Goal: Transaction & Acquisition: Purchase product/service

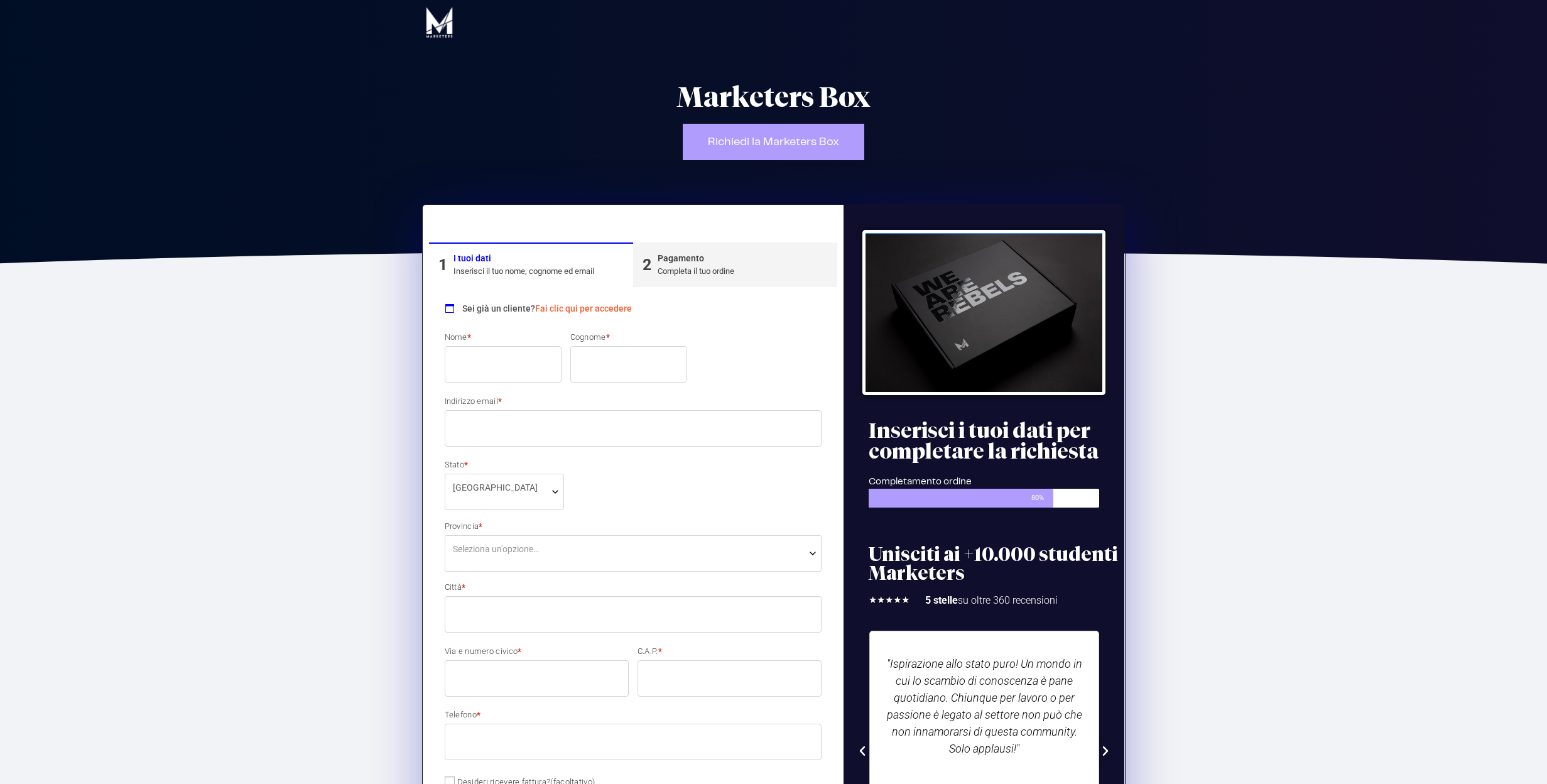
click at [496, 365] on input "Nome *" at bounding box center [502, 364] width 117 height 37
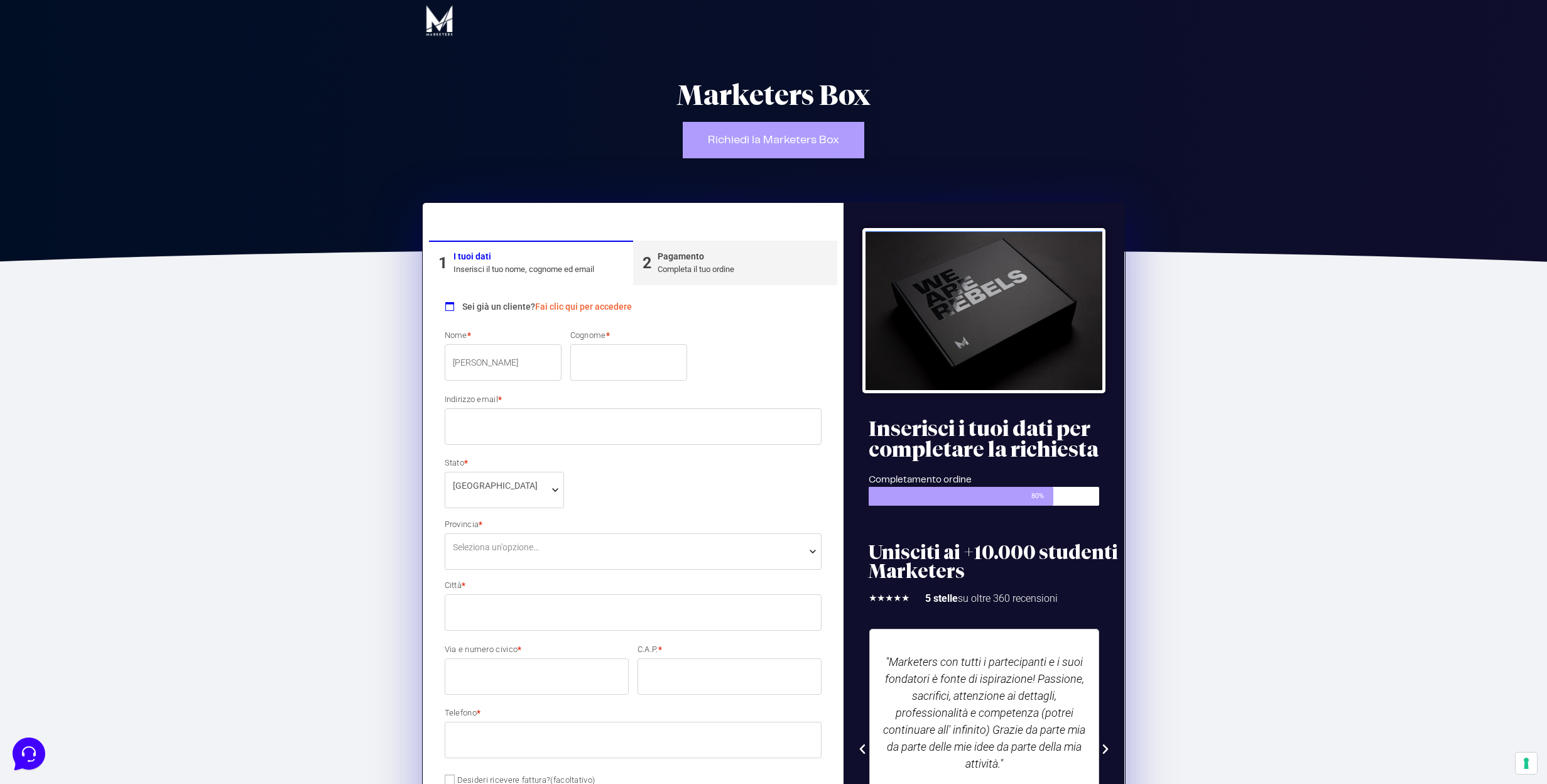
type input "[PERSON_NAME]"
type input "Altarei"
type input "n"
type input "[EMAIL_ADDRESS][DOMAIN_NAME]"
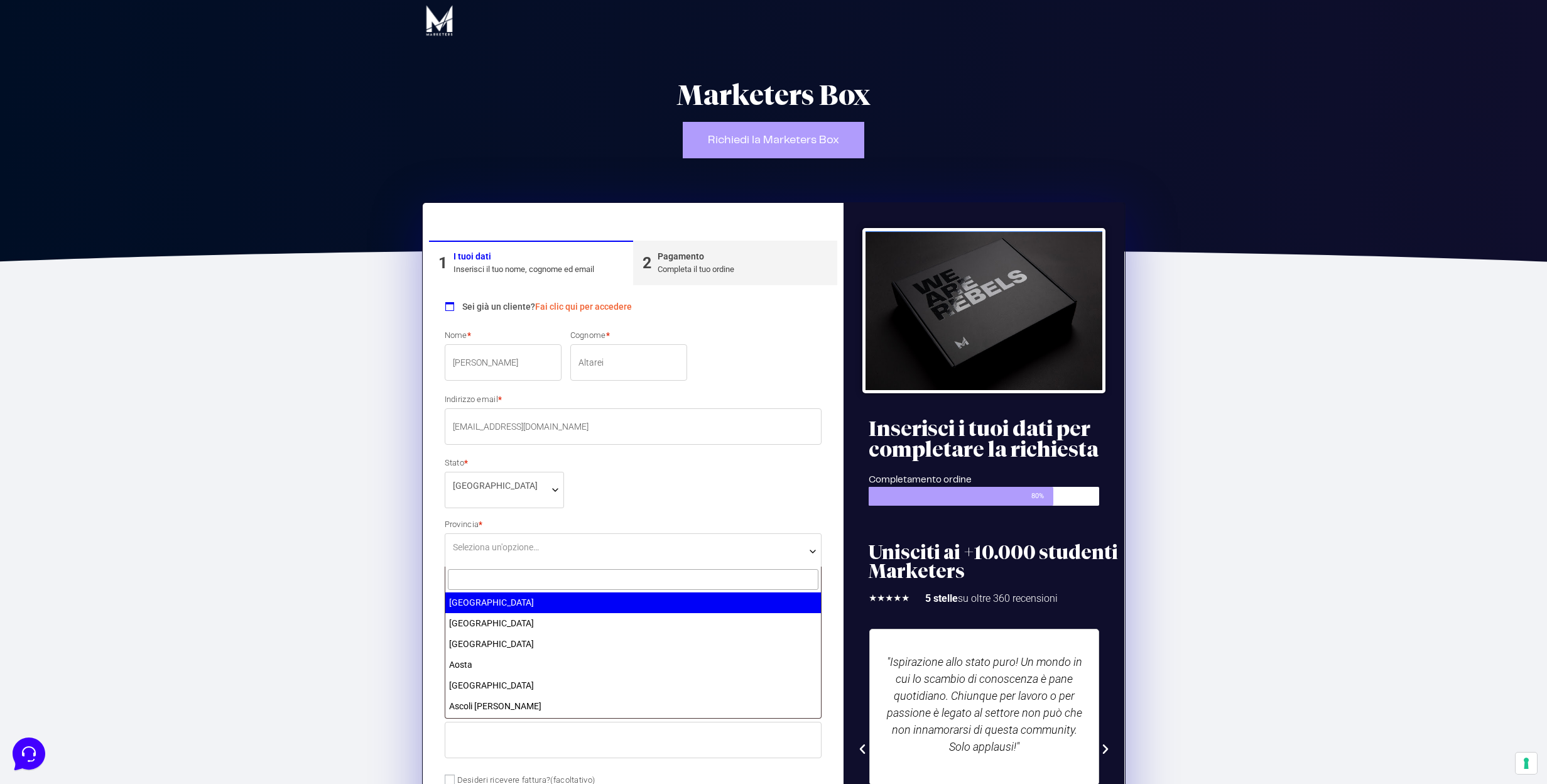
click at [809, 548] on b "Provincia" at bounding box center [812, 551] width 10 height 10
type input "tren"
select select "TN"
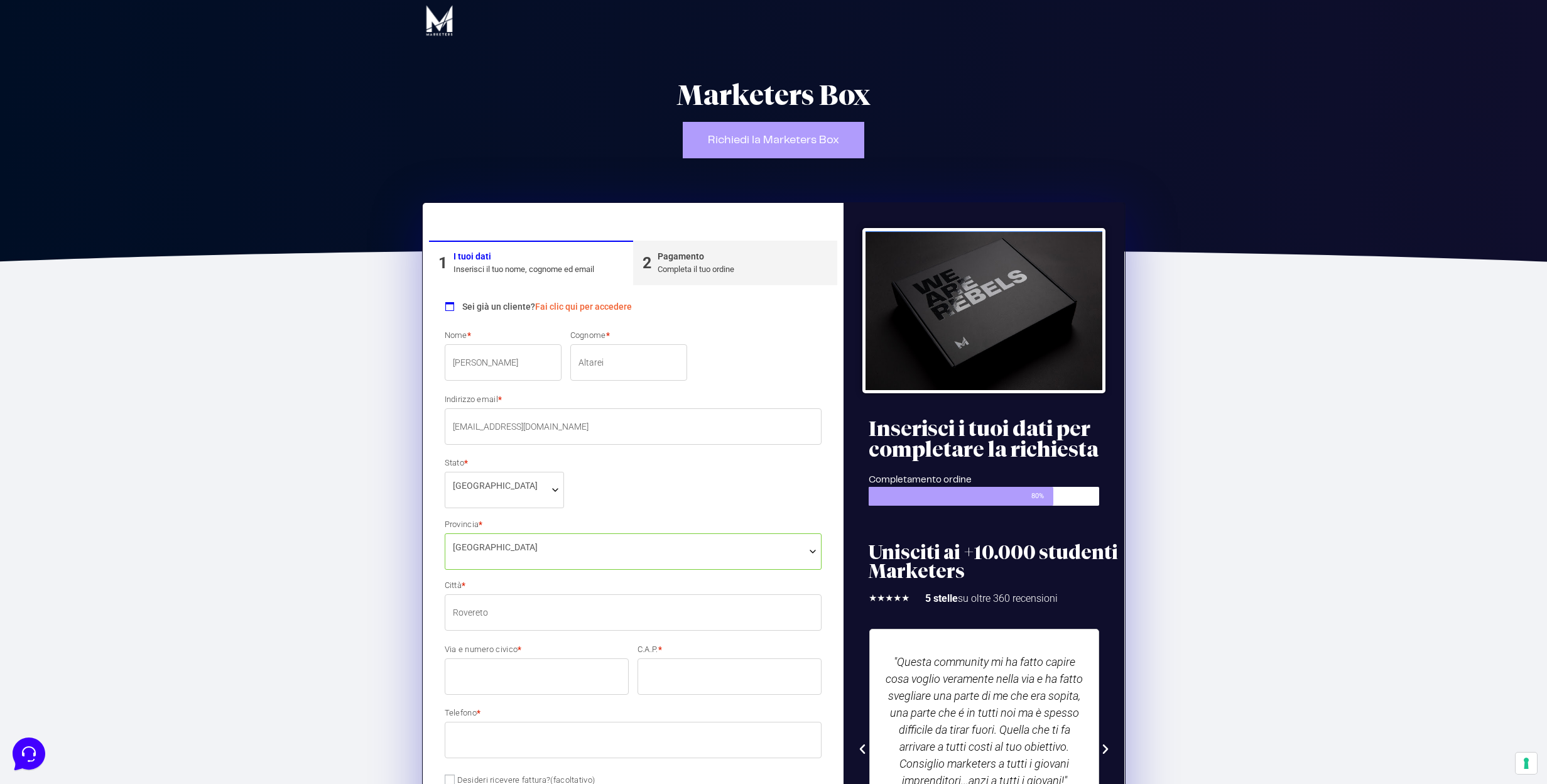
type input "Rovereto"
type input "[STREET_ADDRESS]"
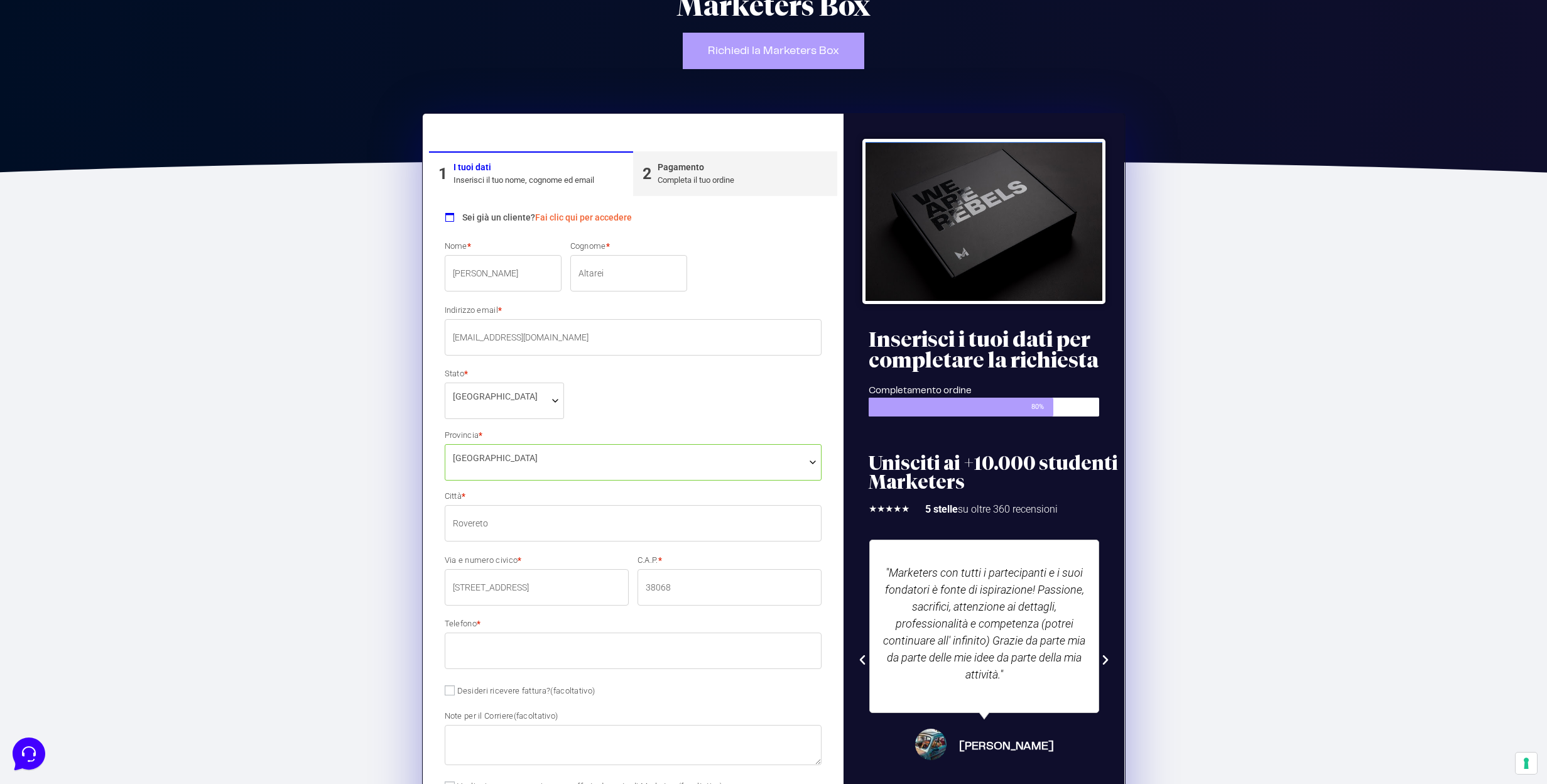
scroll to position [197, 0]
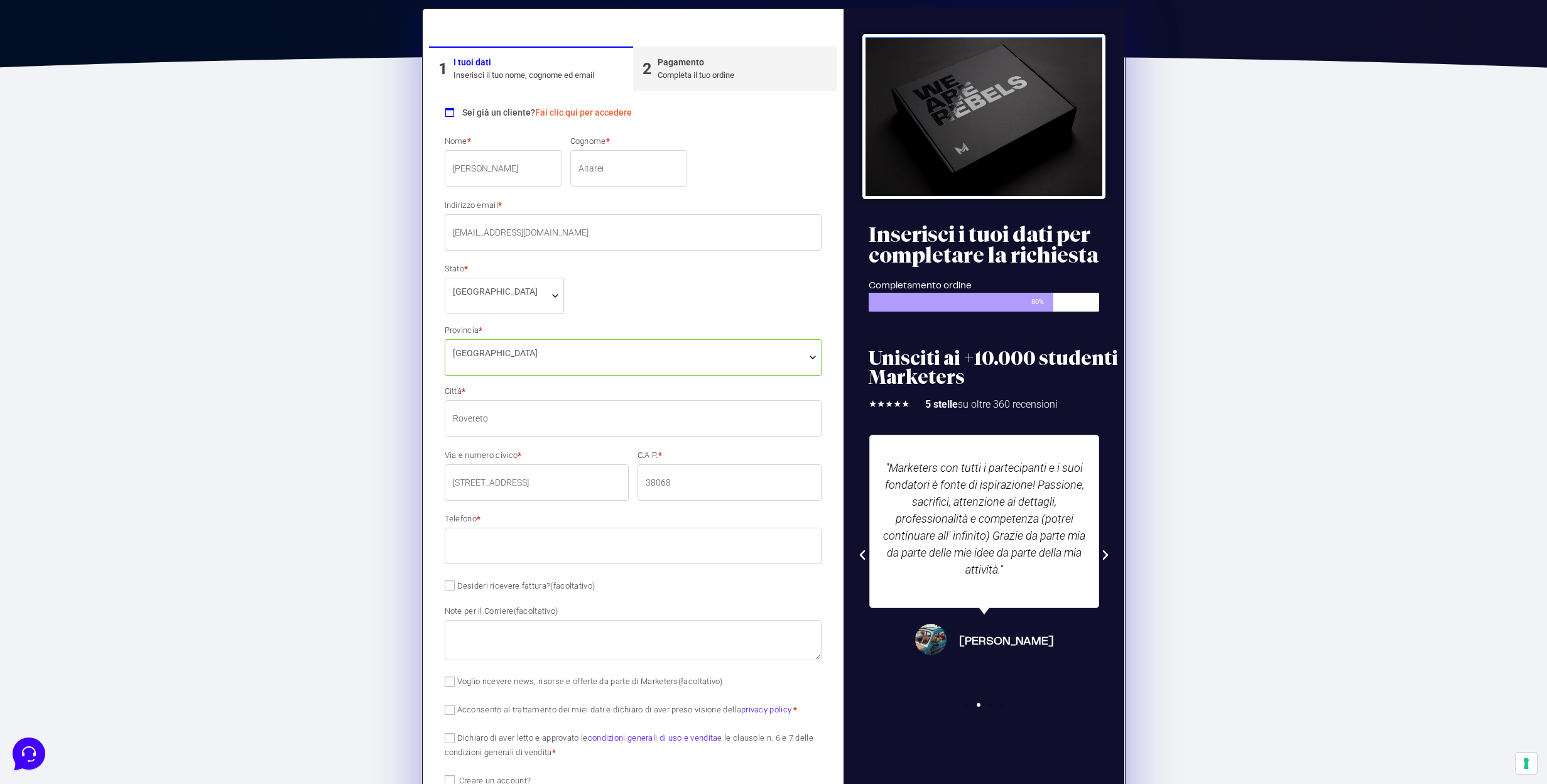
type input "38068"
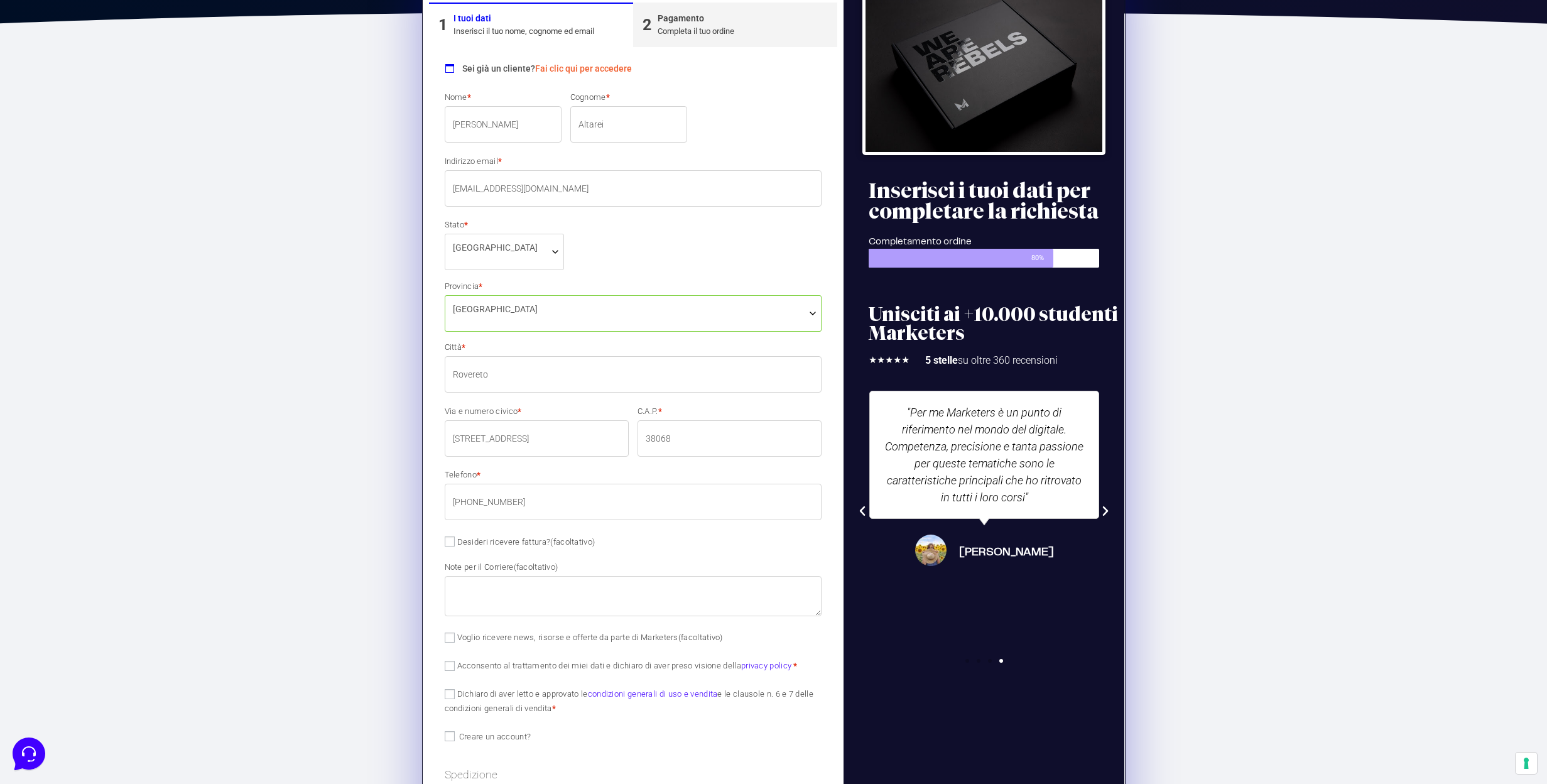
scroll to position [251, 0]
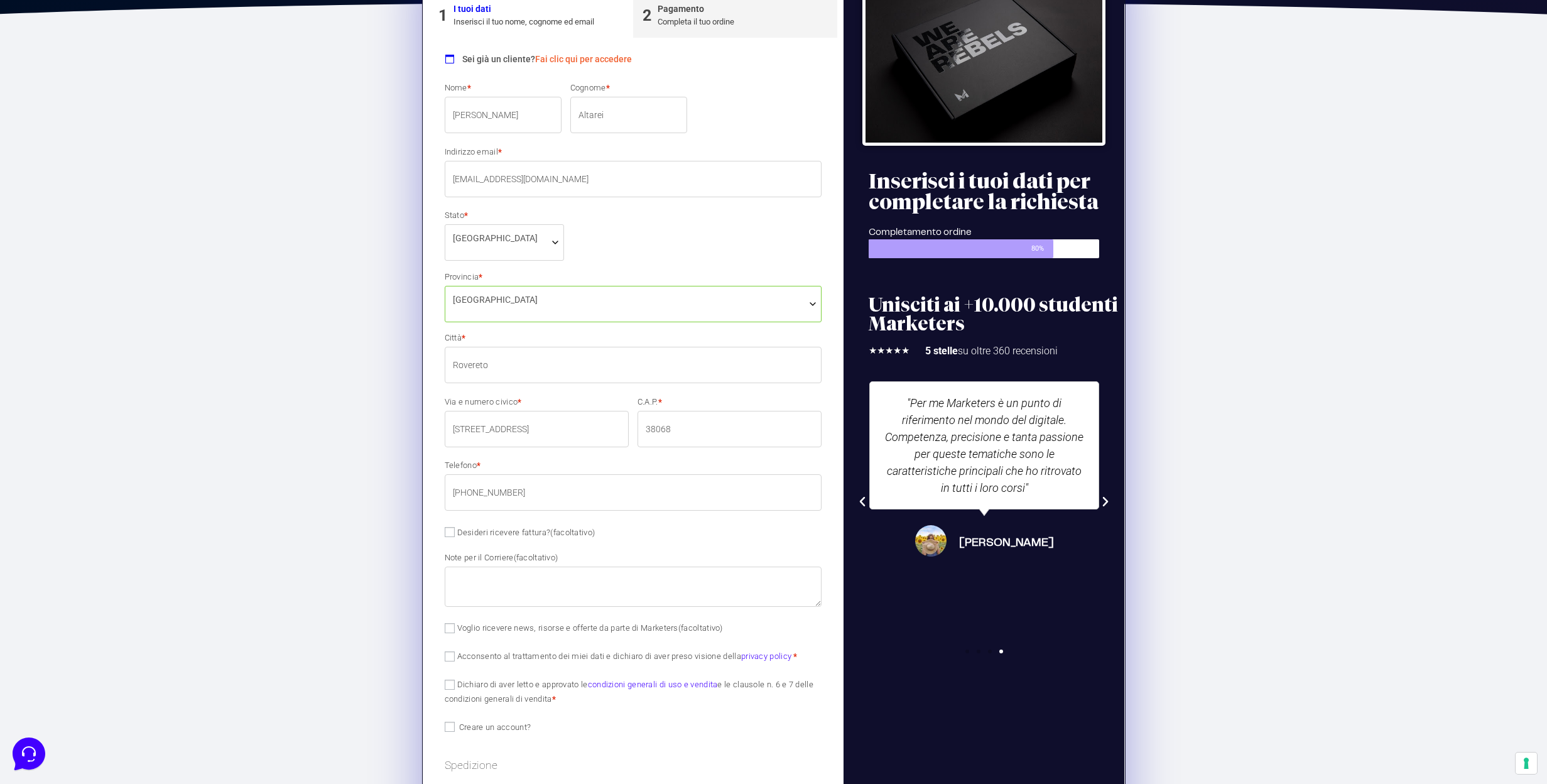
type input "[PHONE_NUMBER]"
click at [450, 655] on input "Acconsento al trattamento dei miei dati e dichiaro di aver preso visione della …" at bounding box center [449, 656] width 10 height 10
checkbox input "true"
click at [451, 682] on input "Dichiaro di aver letto e approvato le condizioni generali di uso e vendita e le…" at bounding box center [449, 684] width 10 height 10
checkbox input "true"
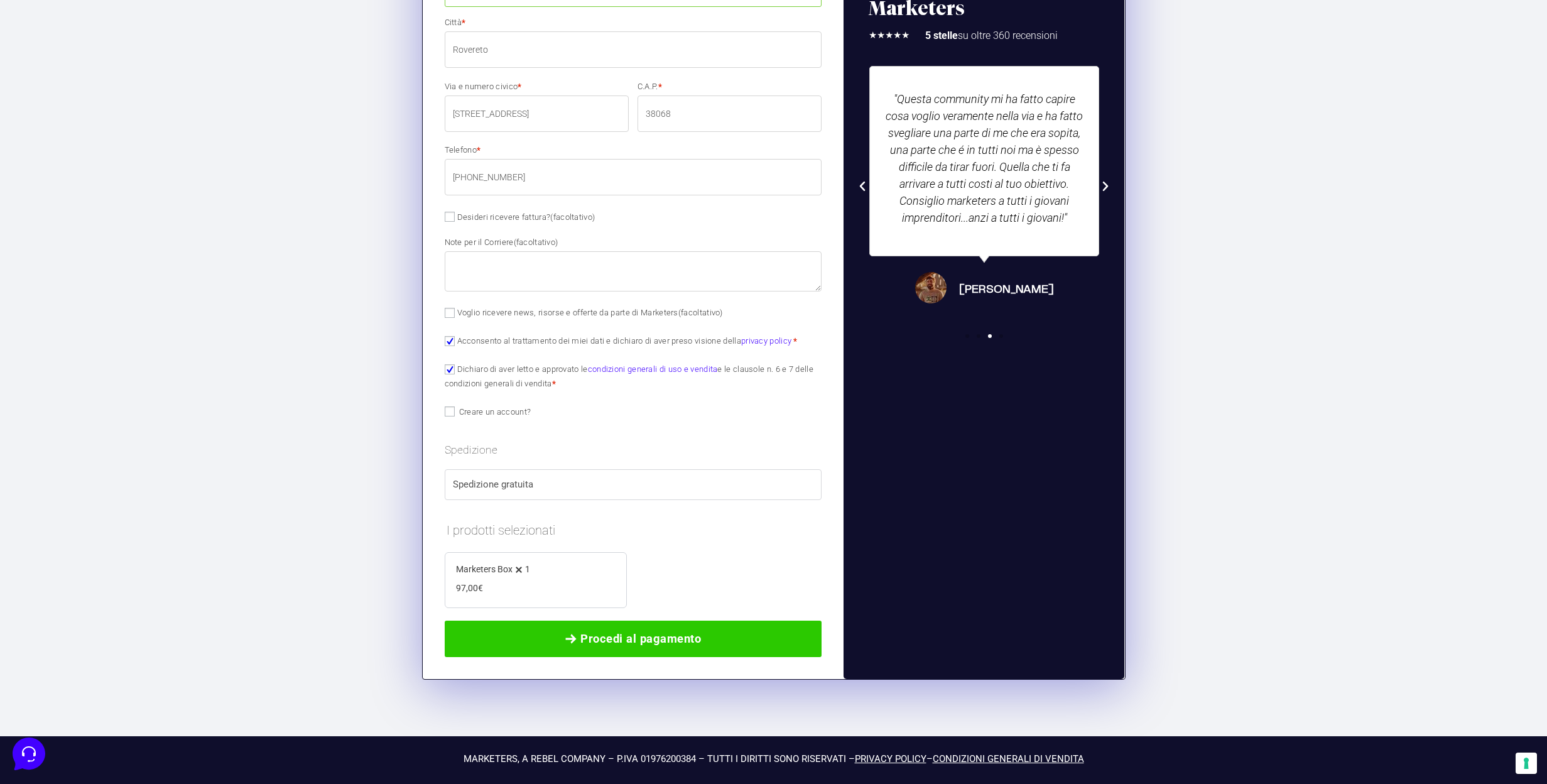
scroll to position [565, 0]
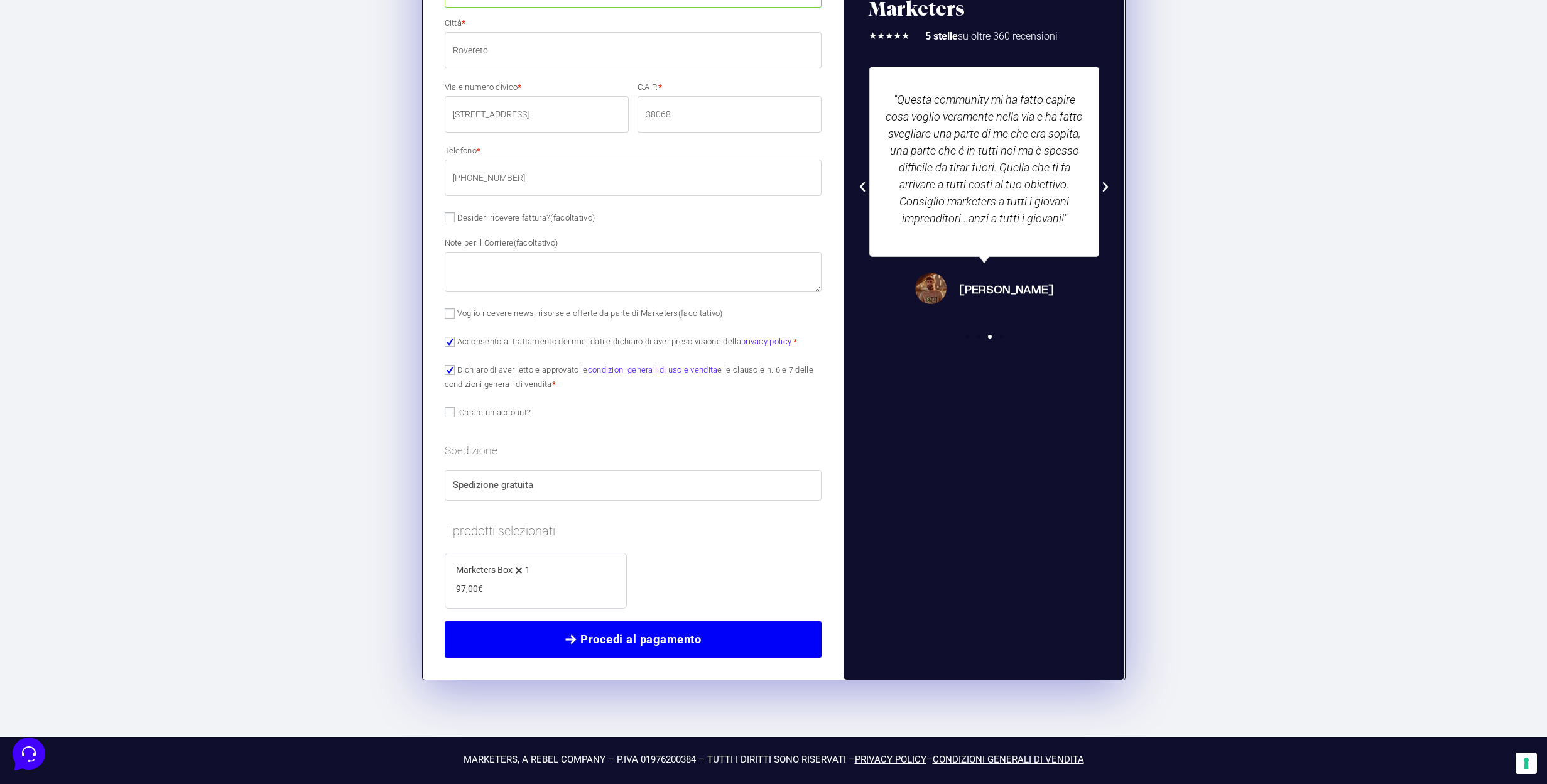
click at [626, 641] on span "Procedi al pagamento" at bounding box center [640, 639] width 121 height 17
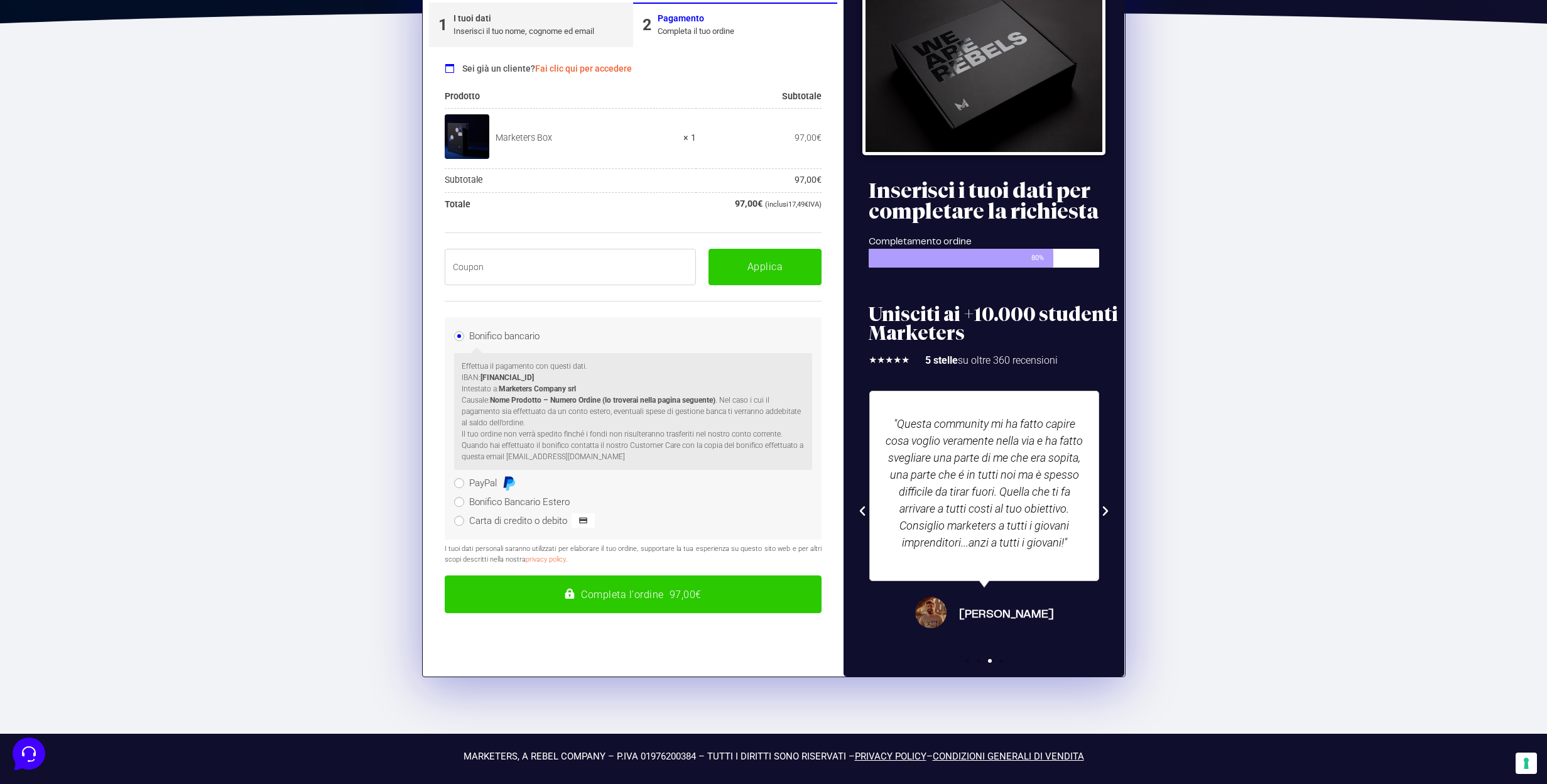
scroll to position [212, 0]
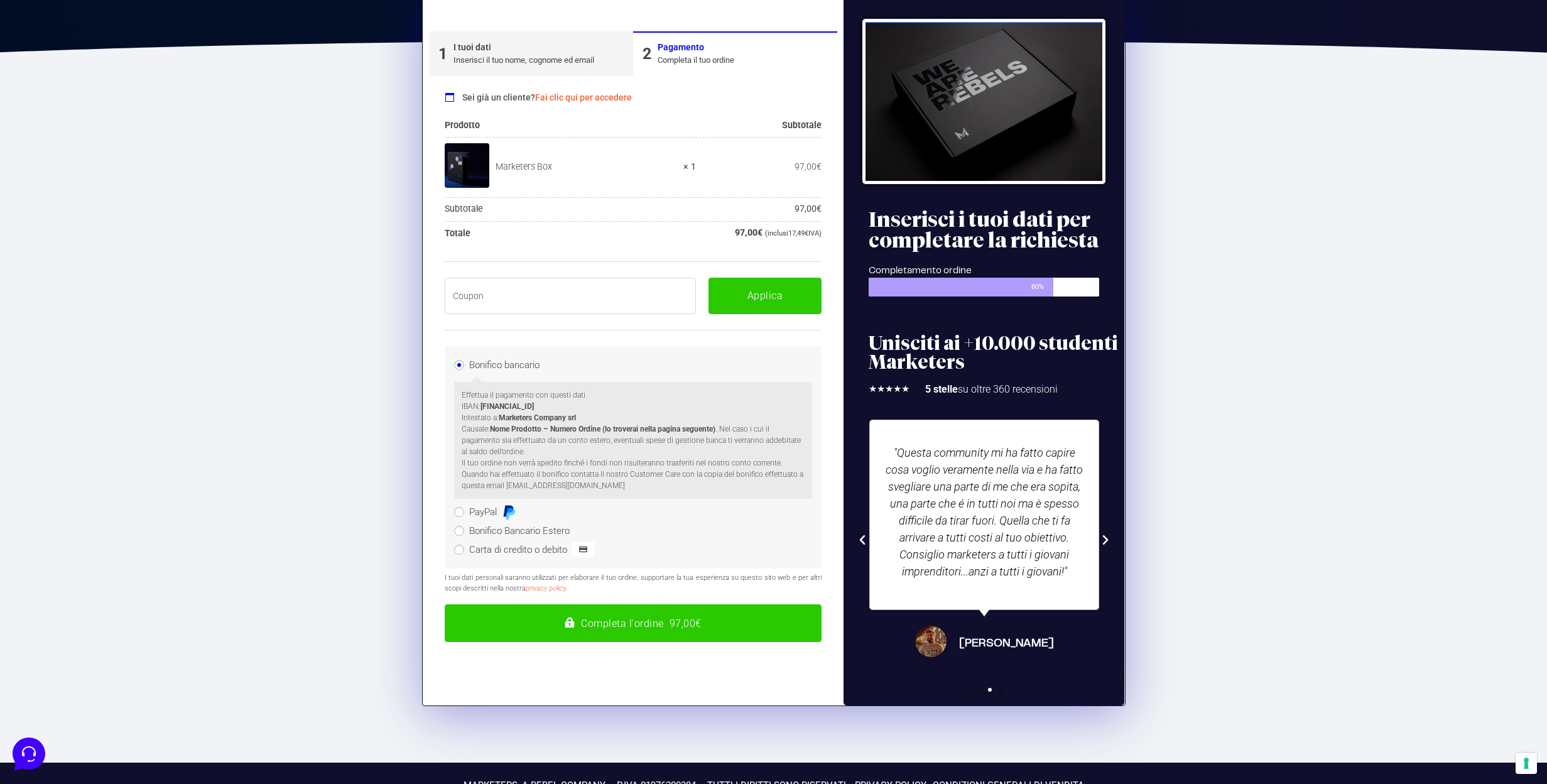
click at [533, 298] on input "text" at bounding box center [570, 296] width 252 height 37
paste input "BOXPRO100OFF"
type input "BOXPRO100OFF"
click at [760, 291] on button "Applica" at bounding box center [765, 296] width 113 height 37
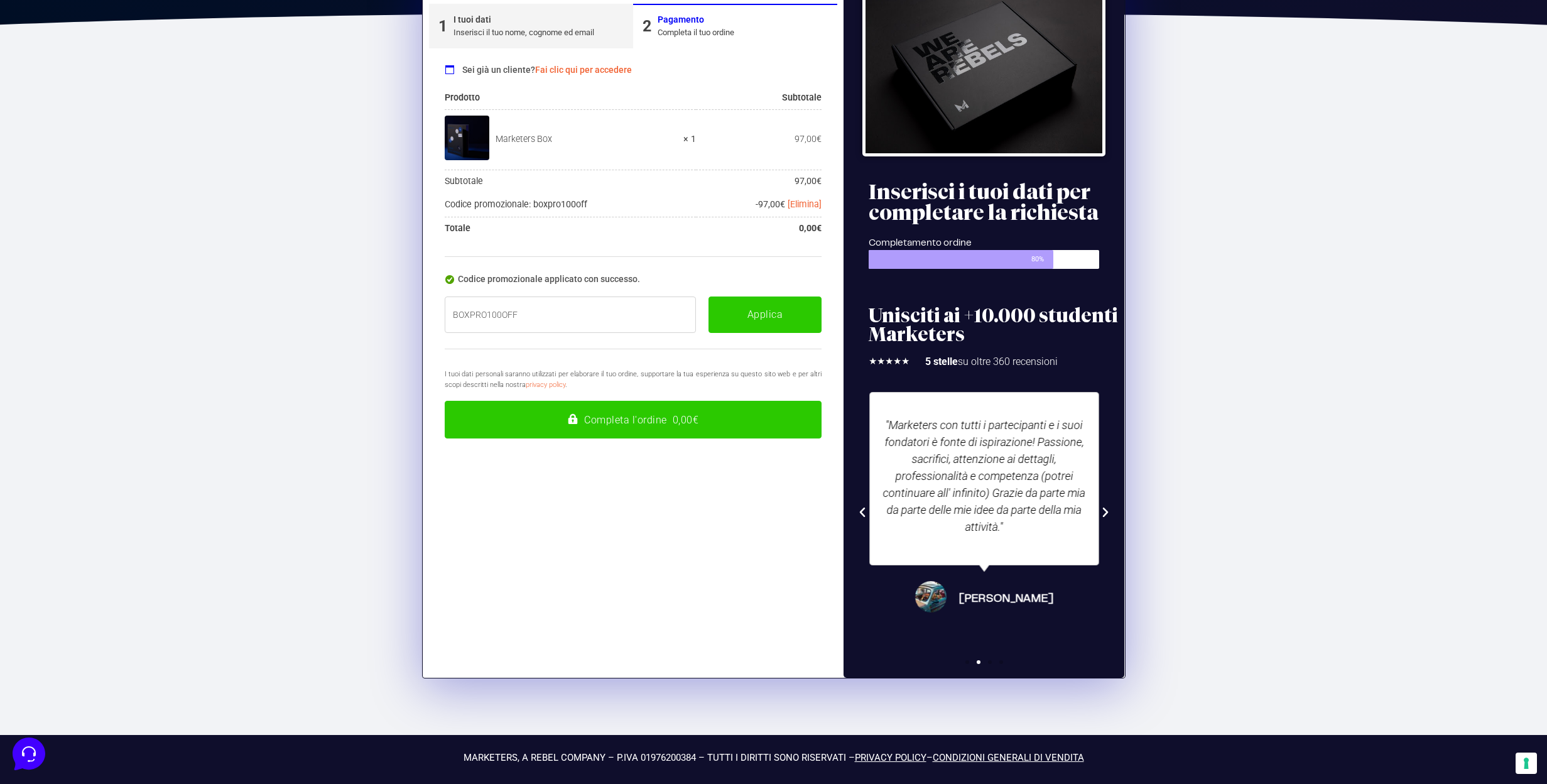
scroll to position [235, 0]
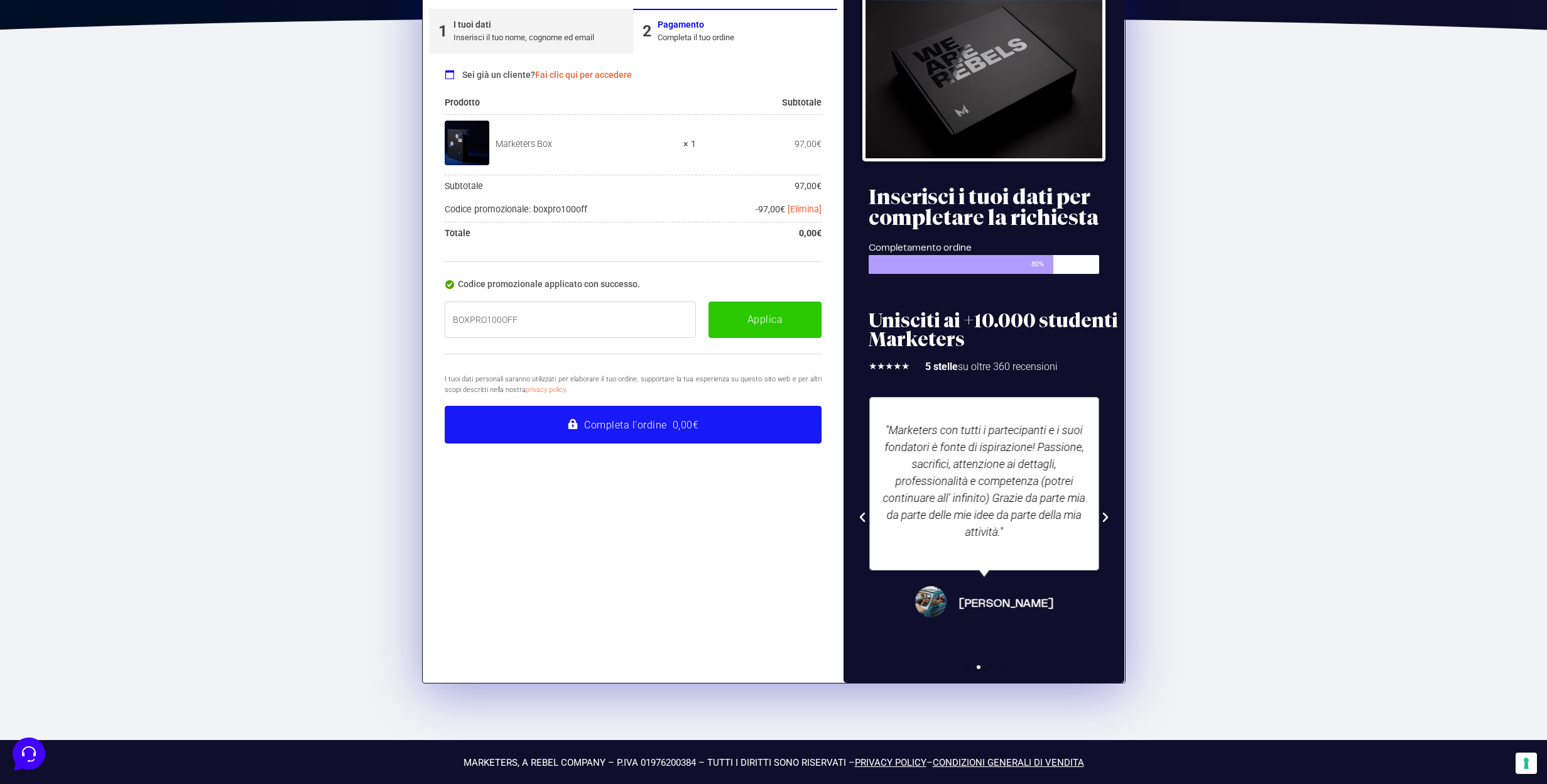
click at [636, 422] on button "Completa l'ordine 0,00€" at bounding box center [633, 424] width 378 height 38
